Goal: Use online tool/utility: Utilize a website feature to perform a specific function

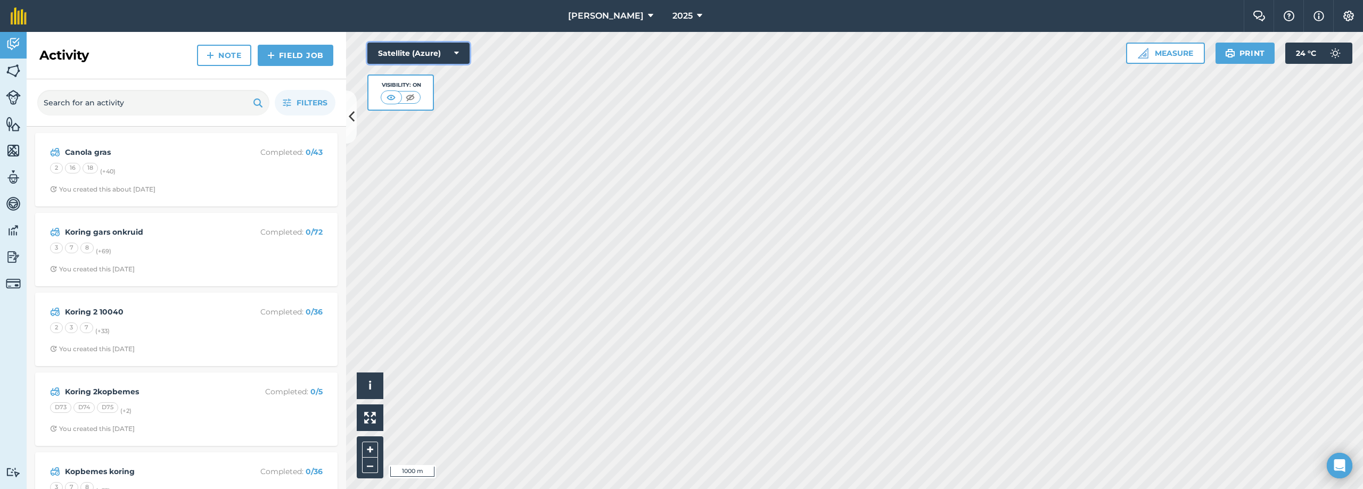
click at [415, 53] on button "Satellite (Azure)" at bounding box center [418, 53] width 102 height 21
click at [427, 97] on button "Satellite (Mapbox)" at bounding box center [418, 95] width 102 height 21
click at [453, 44] on button "Satellite (Mapbox)" at bounding box center [418, 53] width 102 height 21
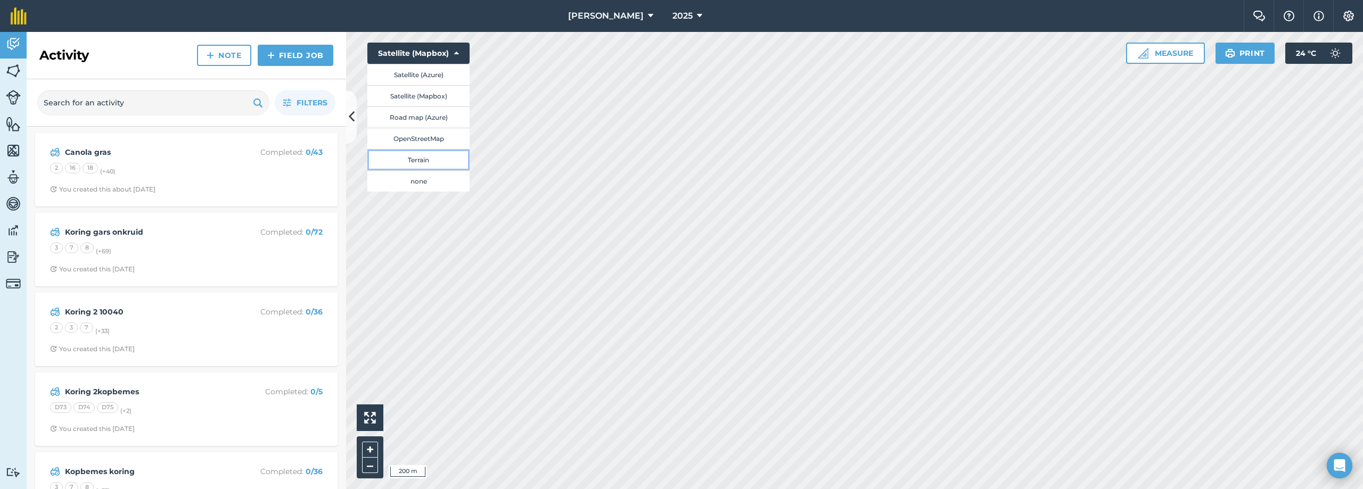
click at [406, 161] on button "Terrain" at bounding box center [418, 159] width 102 height 21
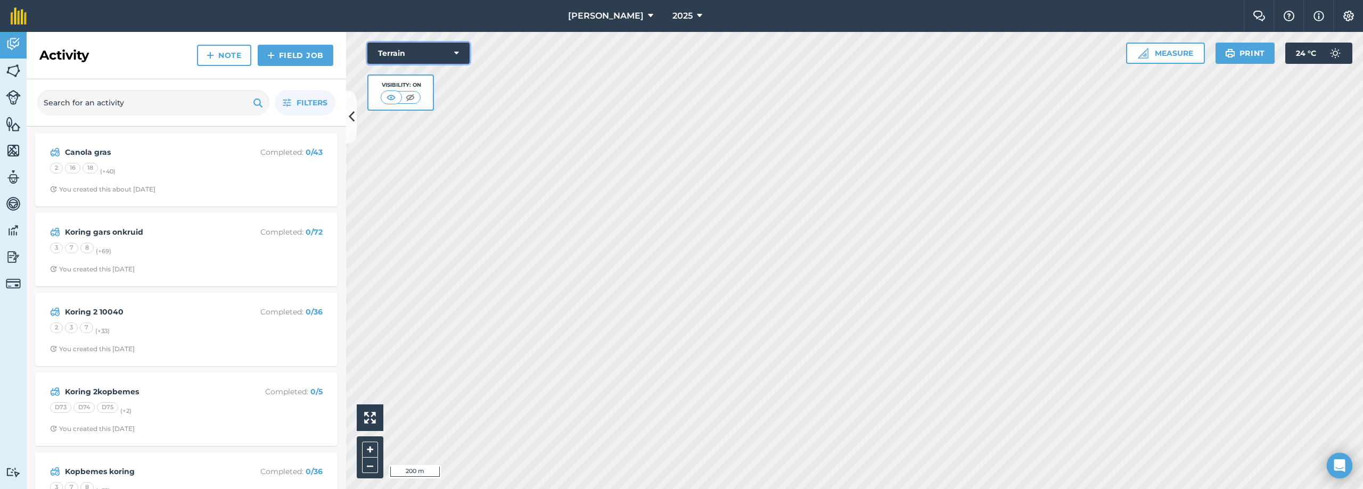
click at [454, 54] on icon at bounding box center [456, 53] width 5 height 11
click at [417, 94] on button "Satellite (Mapbox)" at bounding box center [418, 95] width 102 height 21
click at [456, 52] on icon at bounding box center [456, 53] width 5 height 11
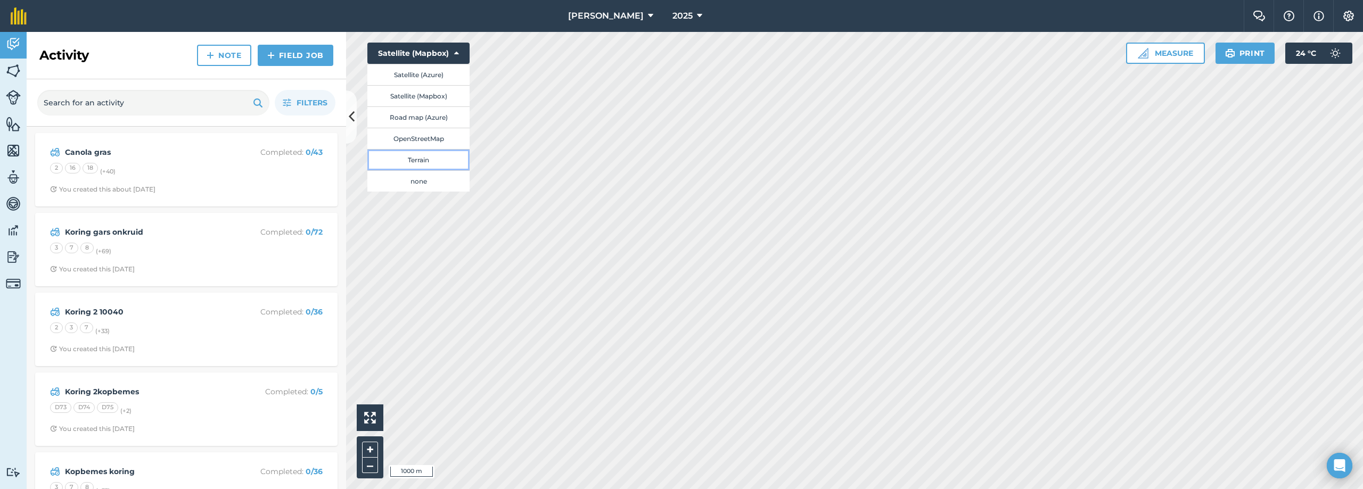
click at [426, 162] on button "Terrain" at bounding box center [418, 159] width 102 height 21
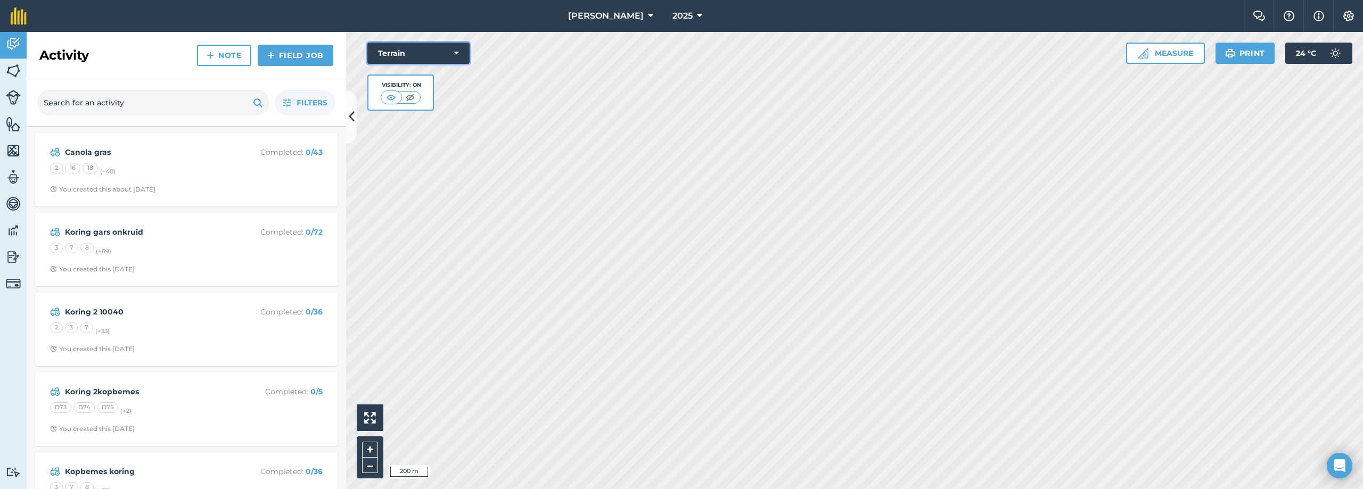
click at [463, 48] on button "Terrain" at bounding box center [418, 53] width 102 height 21
click at [441, 97] on button "Satellite (Mapbox)" at bounding box center [418, 95] width 102 height 21
